Goal: Task Accomplishment & Management: Manage account settings

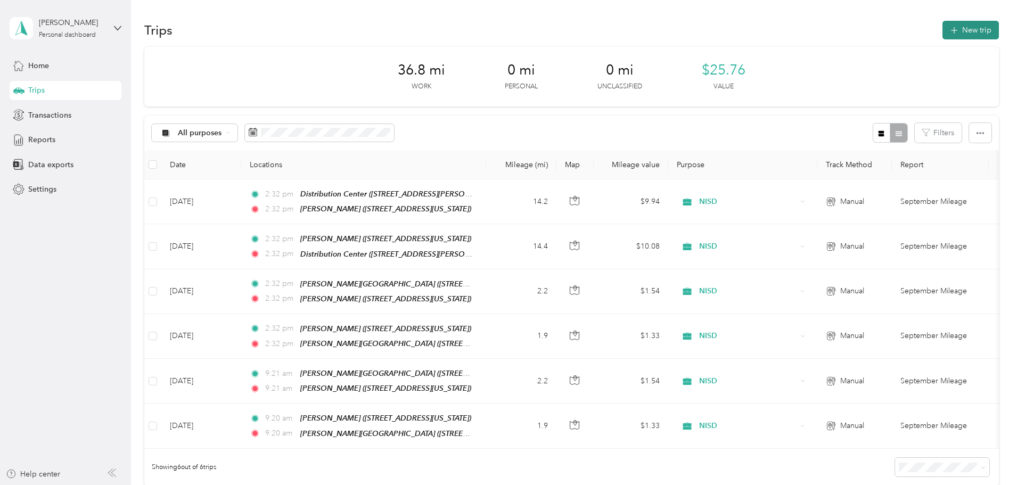
click at [943, 32] on button "New trip" at bounding box center [971, 30] width 56 height 19
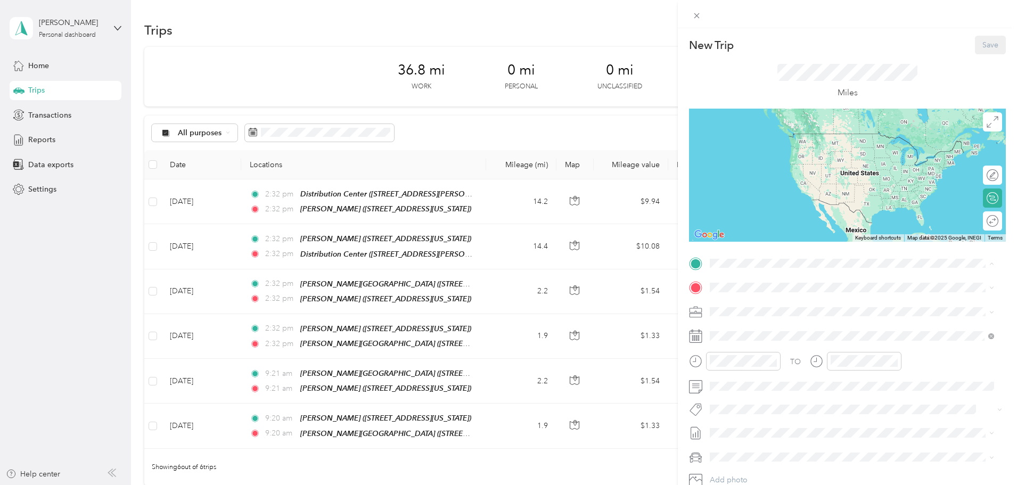
click at [786, 314] on div "TEAM [PERSON_NAME] [STREET_ADDRESS][US_STATE]" at bounding box center [783, 314] width 107 height 26
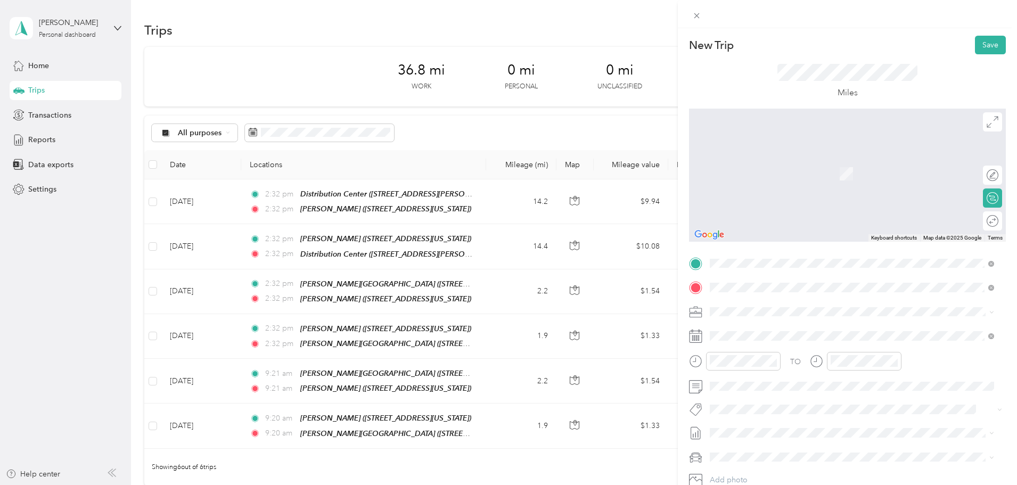
click at [810, 336] on div "TEAM [PERSON_NAME][GEOGRAPHIC_DATA] [STREET_ADDRESS][PERSON_NAME][US_STATE]" at bounding box center [819, 338] width 179 height 26
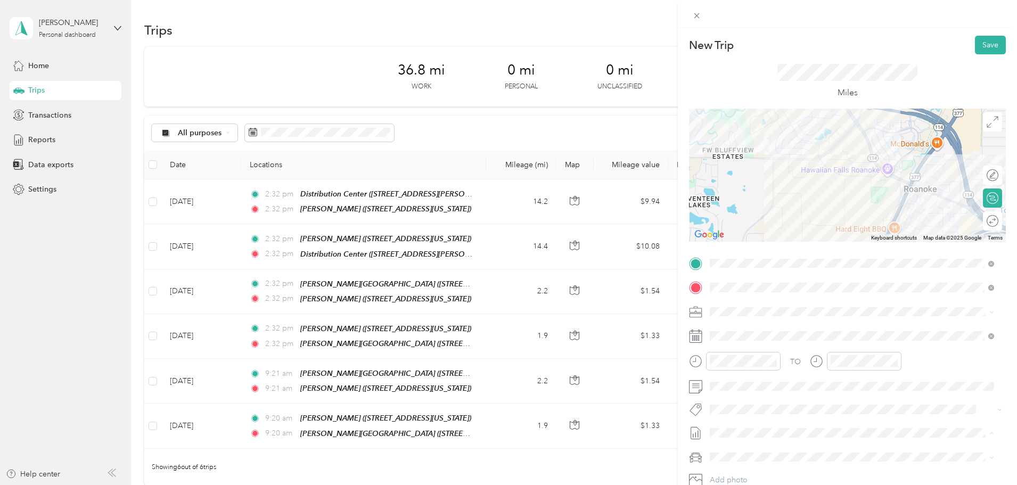
drag, startPoint x: 761, startPoint y: 463, endPoint x: 783, endPoint y: 441, distance: 31.6
click at [762, 463] on span "September Mileage" at bounding box center [743, 468] width 67 height 11
click at [986, 42] on button "Save" at bounding box center [990, 45] width 31 height 19
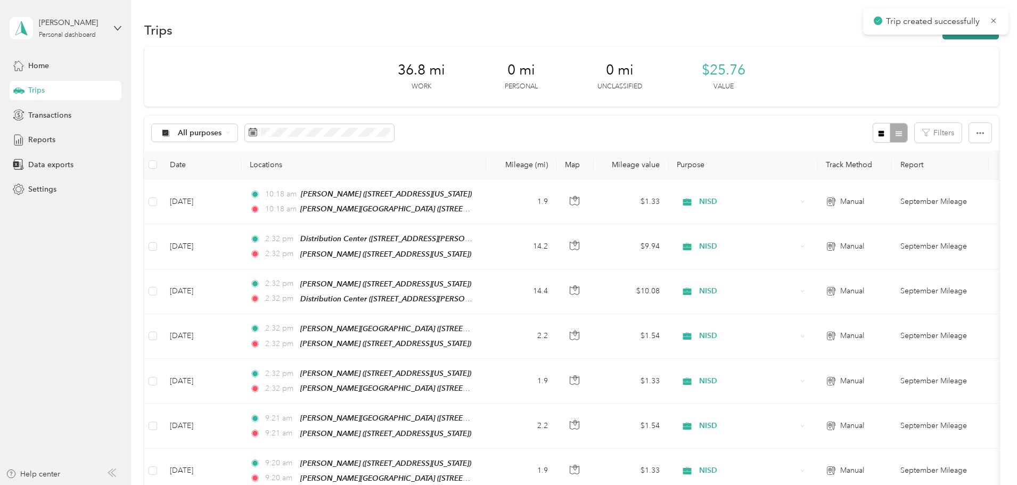
click at [943, 38] on button "New trip" at bounding box center [971, 30] width 56 height 19
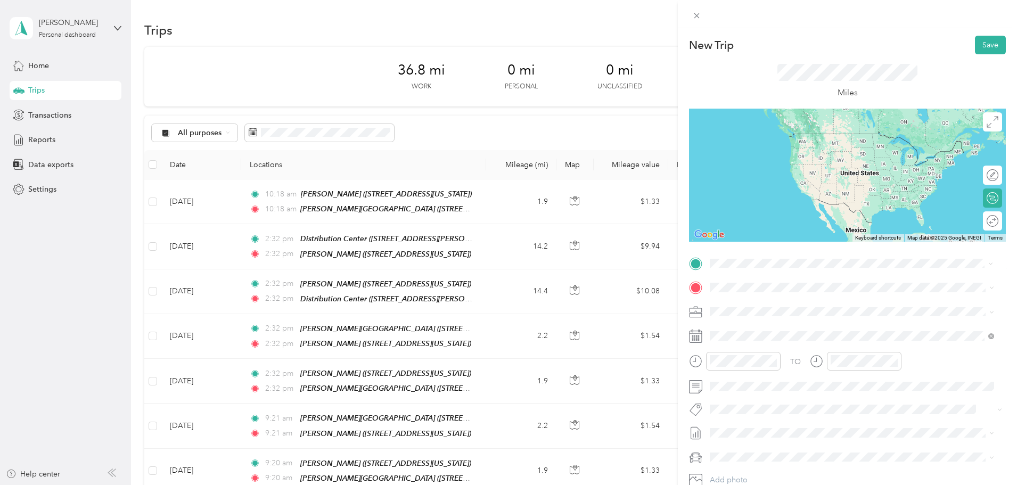
click at [787, 305] on strong "[PERSON_NAME][GEOGRAPHIC_DATA]" at bounding box center [838, 308] width 142 height 10
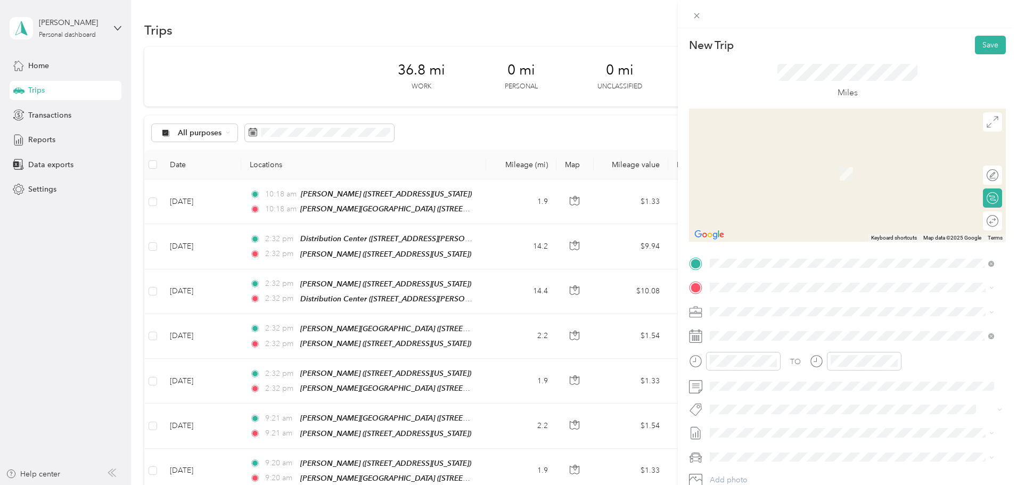
click at [798, 332] on div "TEAM [PERSON_NAME]" at bounding box center [783, 328] width 107 height 13
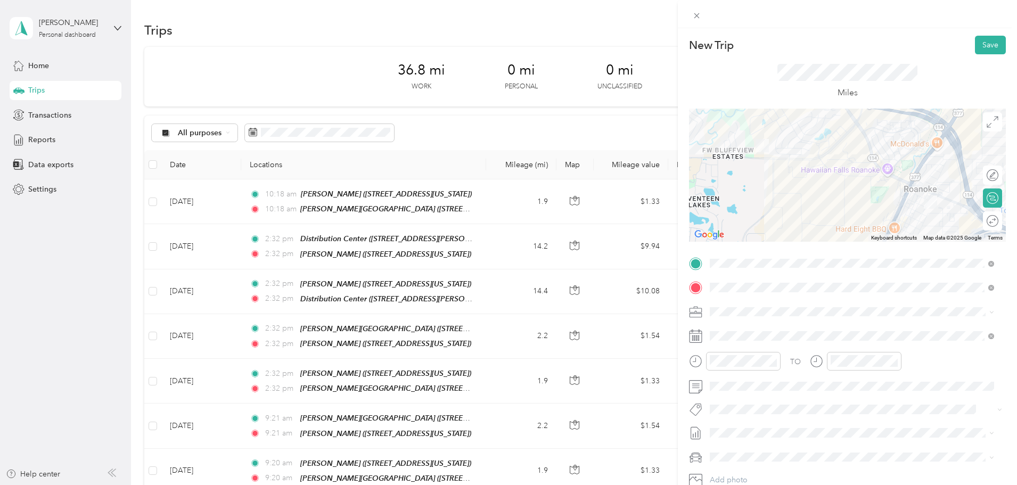
click at [786, 467] on span "September Mileage Draft" at bounding box center [852, 468] width 277 height 10
click at [992, 51] on button "Save" at bounding box center [990, 45] width 31 height 19
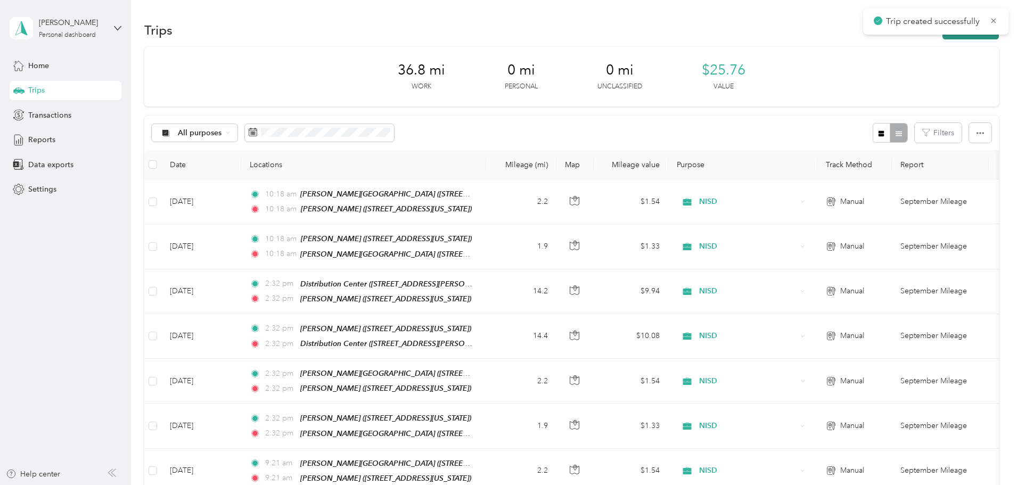
click at [943, 38] on button "New trip" at bounding box center [971, 30] width 56 height 19
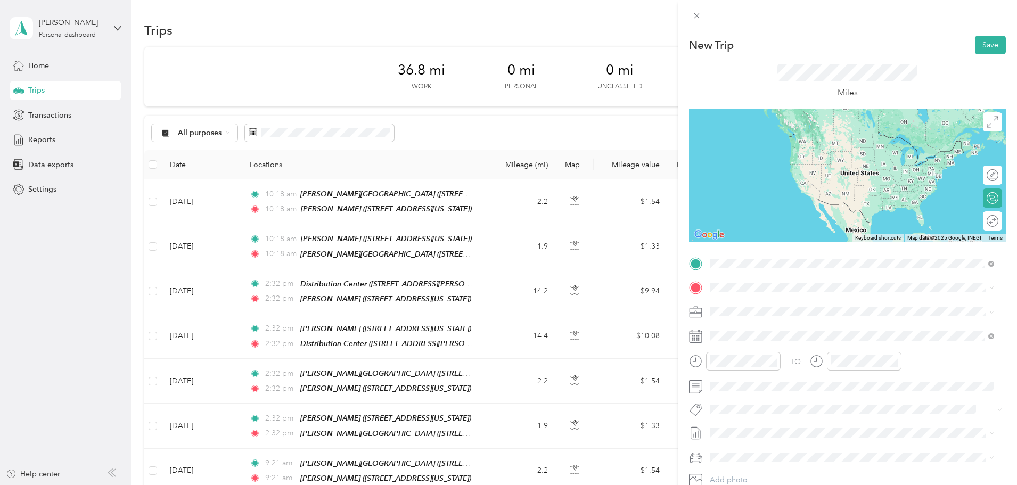
click at [808, 305] on div "TEAM [PERSON_NAME]" at bounding box center [783, 307] width 107 height 13
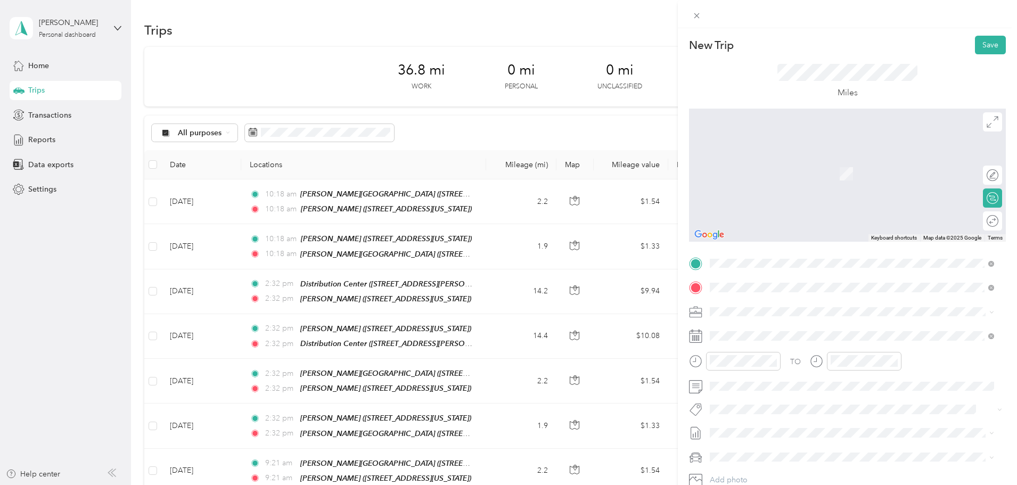
drag, startPoint x: 807, startPoint y: 331, endPoint x: 798, endPoint y: 355, distance: 25.6
click at [807, 332] on strong "[PERSON_NAME][GEOGRAPHIC_DATA]" at bounding box center [838, 332] width 142 height 10
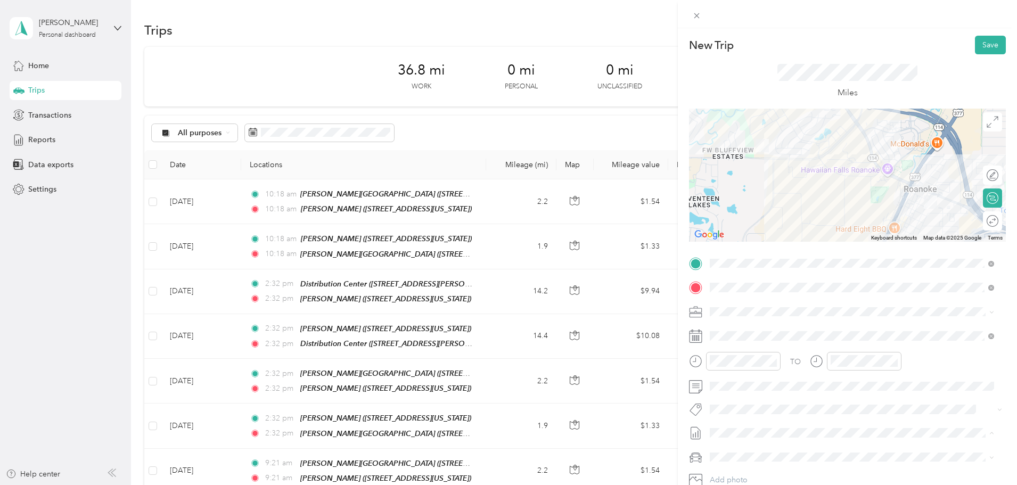
click at [778, 464] on span "September Mileage Draft" at bounding box center [852, 468] width 277 height 10
click at [981, 50] on button "Save" at bounding box center [990, 45] width 31 height 19
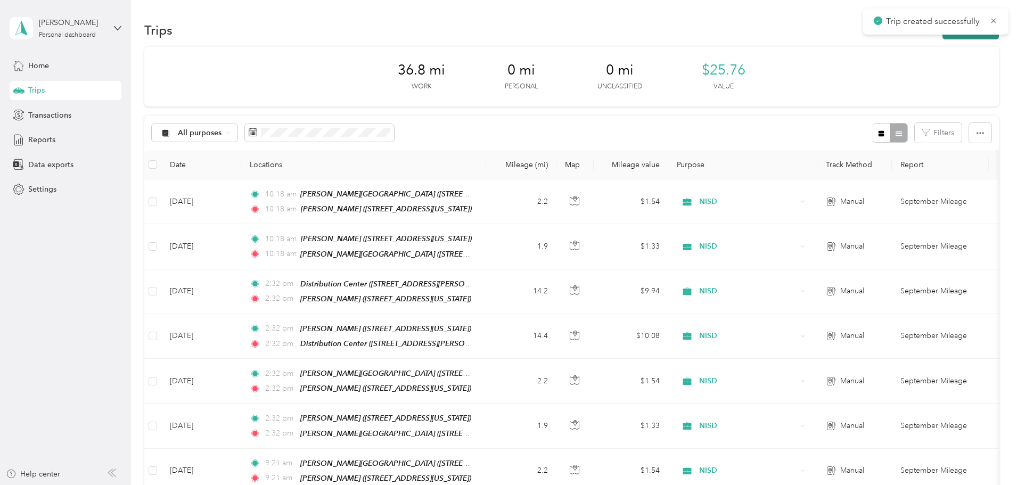
click at [943, 38] on button "New trip" at bounding box center [971, 30] width 56 height 19
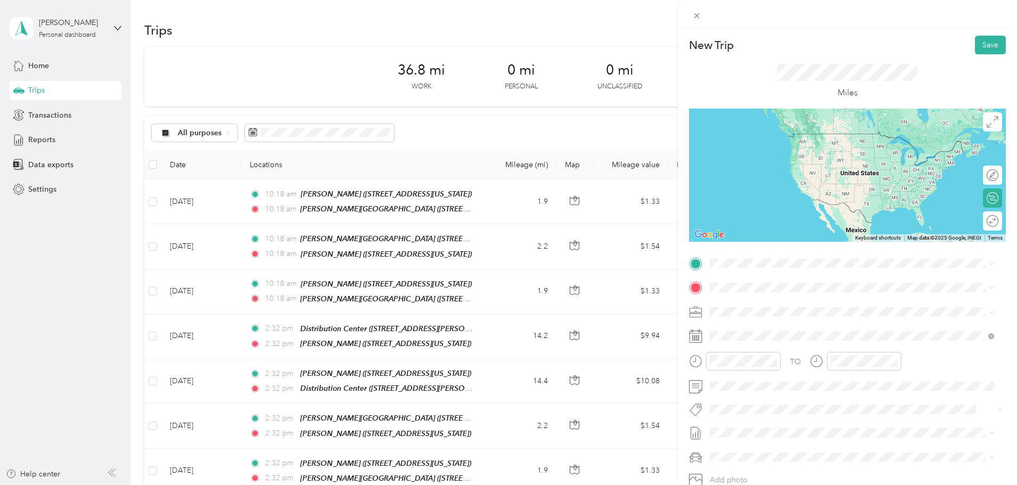
click at [801, 319] on span "[STREET_ADDRESS][PERSON_NAME][US_STATE]" at bounding box center [813, 319] width 166 height 9
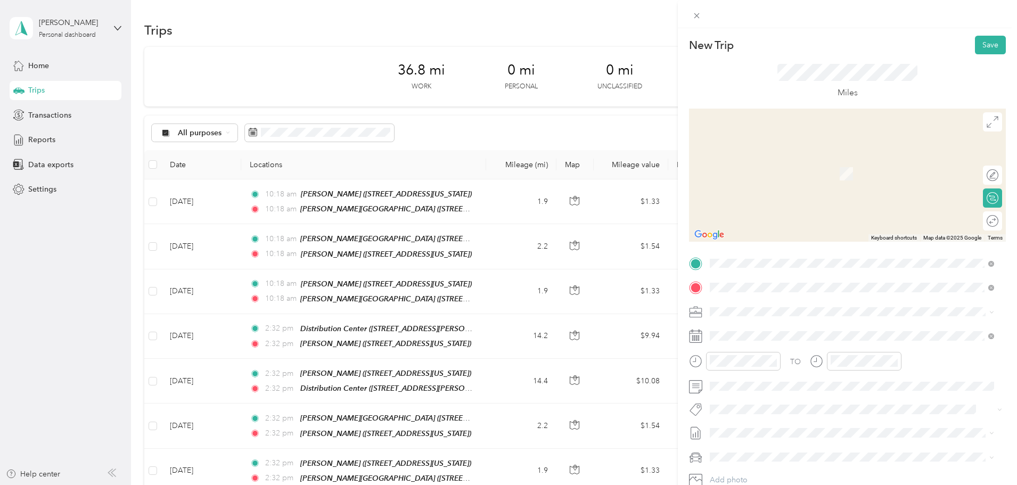
click at [810, 329] on div "TEAM [PERSON_NAME]" at bounding box center [783, 331] width 107 height 13
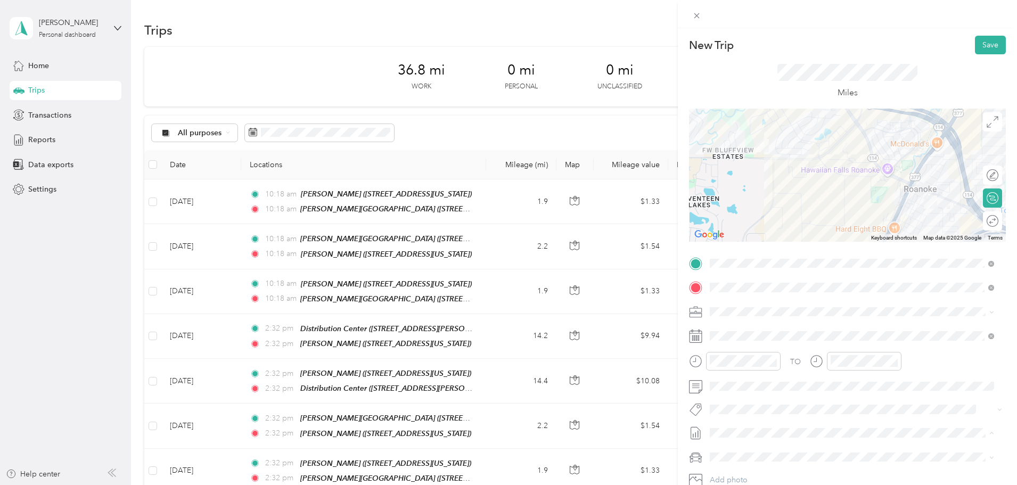
click at [799, 464] on span "September Mileage Draft" at bounding box center [852, 468] width 277 height 10
click at [979, 46] on button "Save" at bounding box center [990, 45] width 31 height 19
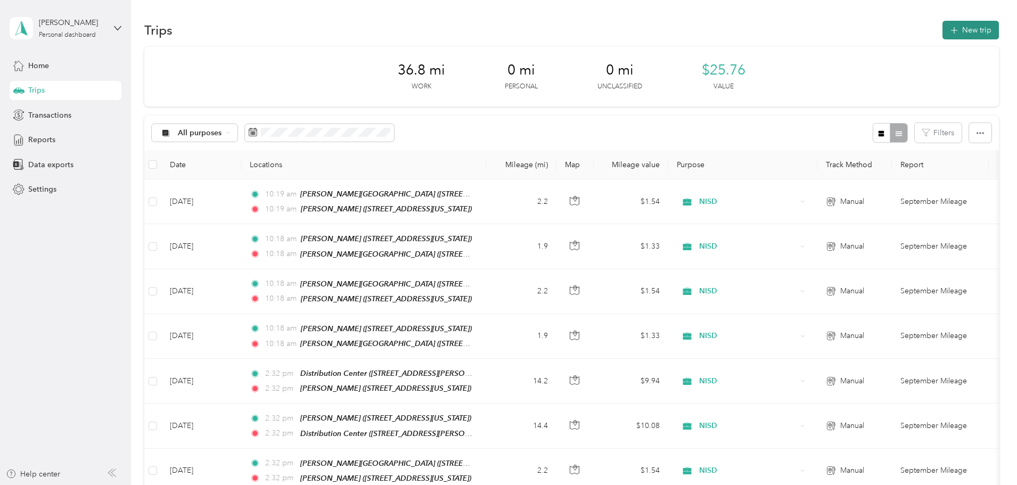
click at [948, 30] on icon "button" at bounding box center [954, 31] width 12 height 12
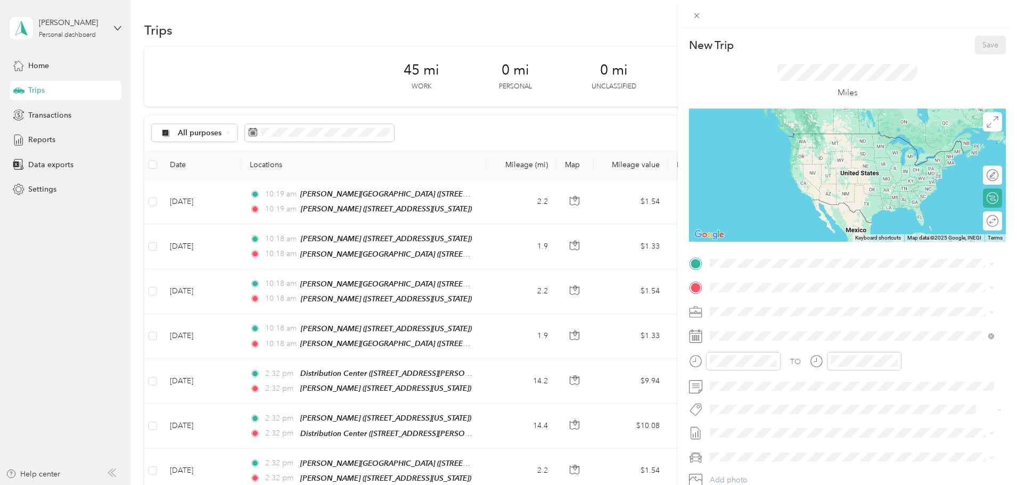
click at [794, 304] on div "TEAM [PERSON_NAME]" at bounding box center [783, 307] width 107 height 13
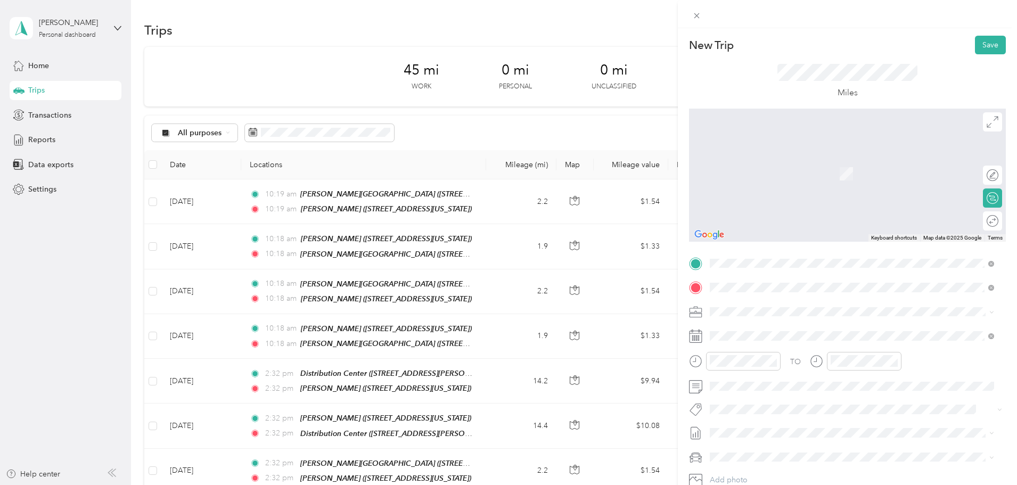
click at [821, 369] on div "TEAM Central Office" at bounding box center [813, 368] width 166 height 13
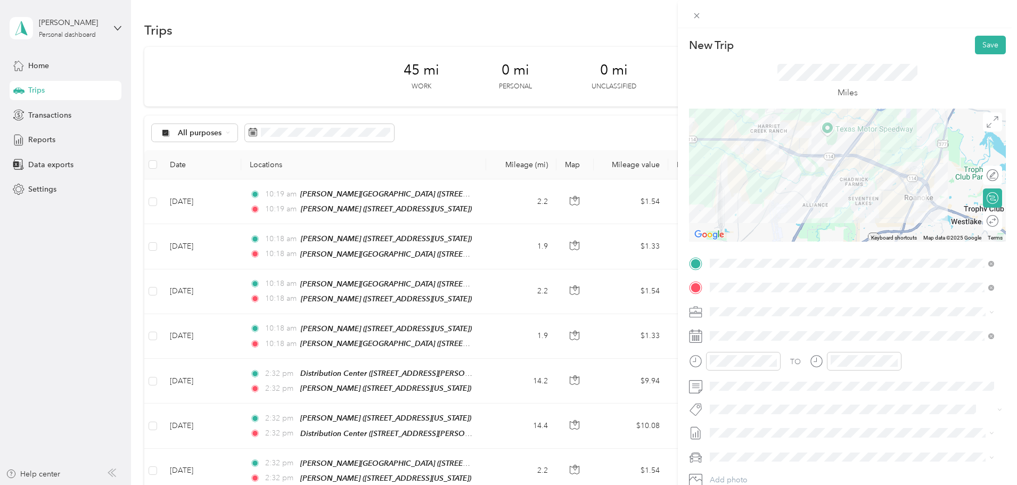
click at [781, 461] on li "September Mileage Draft" at bounding box center [852, 464] width 292 height 17
click at [985, 48] on button "Save" at bounding box center [990, 45] width 31 height 19
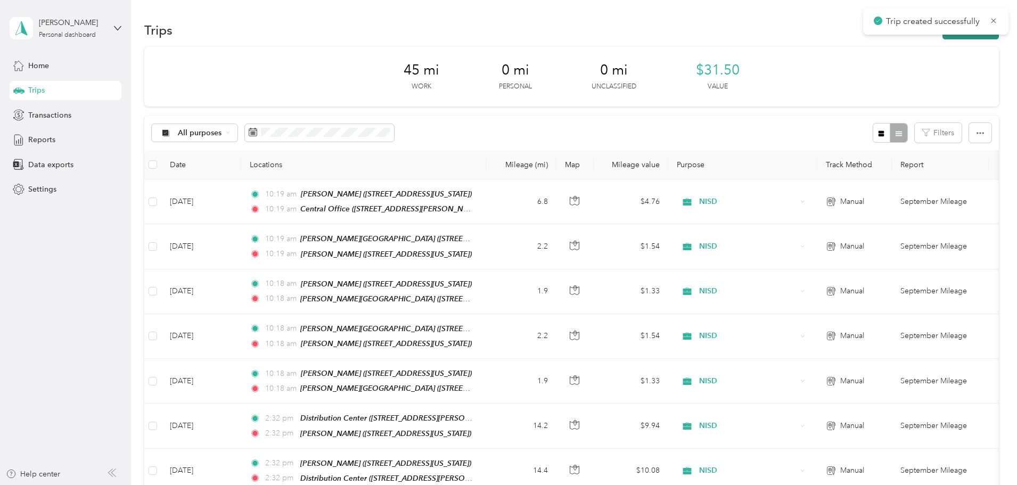
click at [943, 39] on button "New trip" at bounding box center [971, 30] width 56 height 19
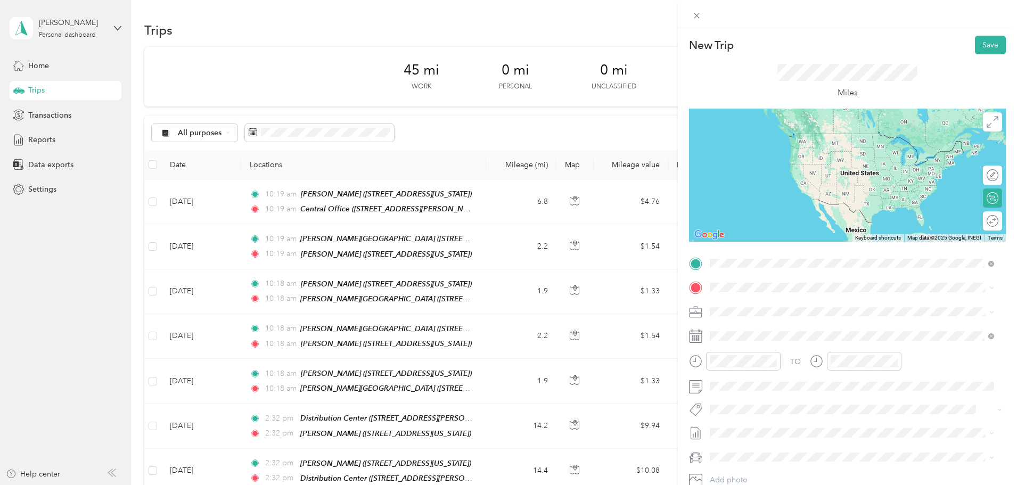
click at [811, 357] on span "[STREET_ADDRESS][PERSON_NAME][US_STATE]" at bounding box center [813, 358] width 166 height 9
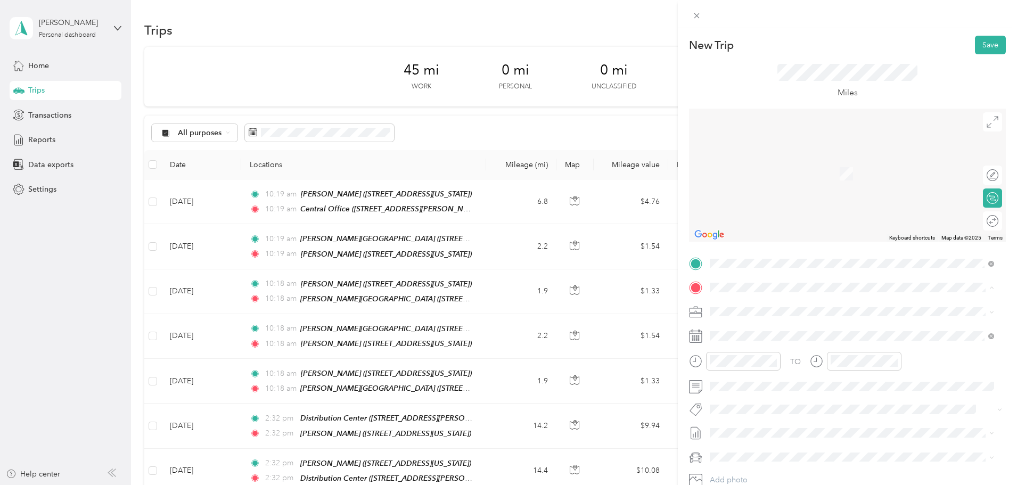
click at [797, 340] on div "TEAM [PERSON_NAME] [STREET_ADDRESS][US_STATE]" at bounding box center [783, 338] width 107 height 26
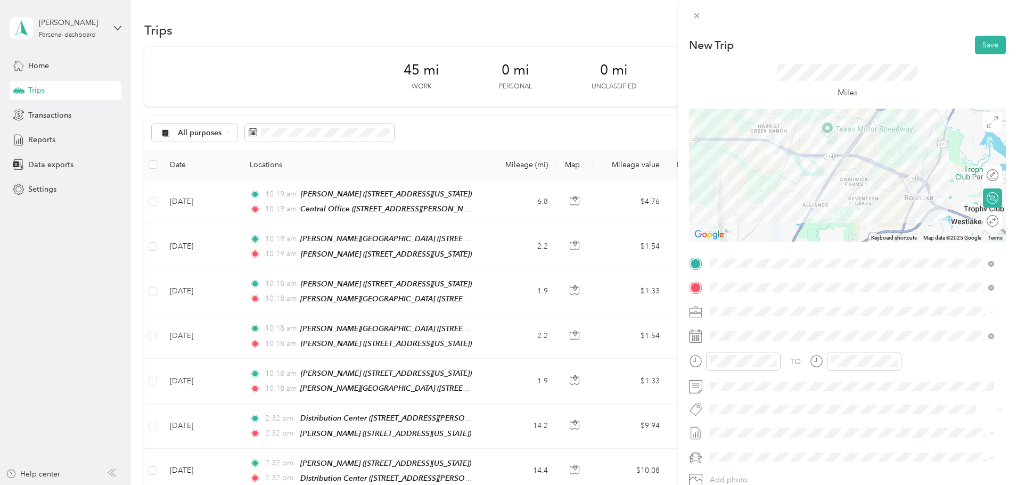
click at [797, 463] on span "September Mileage Draft" at bounding box center [852, 468] width 277 height 10
click at [989, 50] on button "Save" at bounding box center [990, 45] width 31 height 19
